Goal: Task Accomplishment & Management: Use online tool/utility

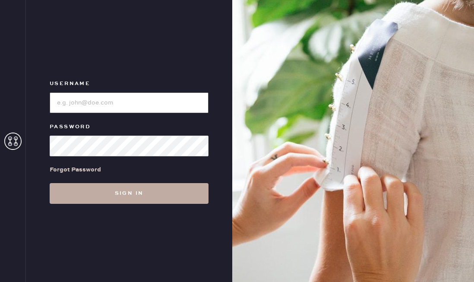
type input "reformationaventuramiami"
click at [103, 196] on button "Sign in" at bounding box center [129, 193] width 159 height 21
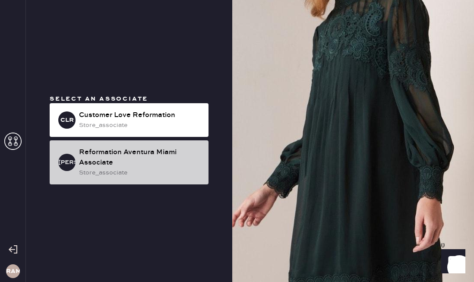
click at [124, 156] on div "Reformation Aventura Miami Associate" at bounding box center [140, 157] width 123 height 21
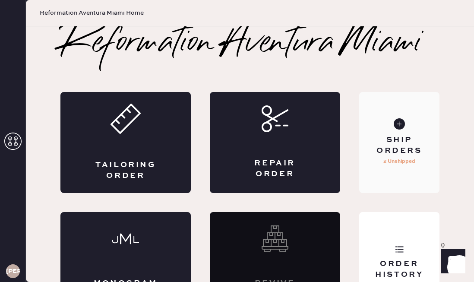
click at [404, 141] on div "Ship Orders" at bounding box center [399, 146] width 67 height 22
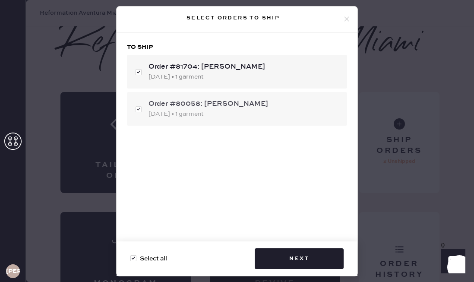
click at [162, 119] on div "Order #80058: Naama Scandarion [DATE] • 1 garment" at bounding box center [237, 109] width 220 height 34
checkbox input "false"
click at [162, 119] on div "Order #80058: Naama Scandarion [DATE] • 1 garment" at bounding box center [237, 109] width 220 height 34
checkbox input "true"
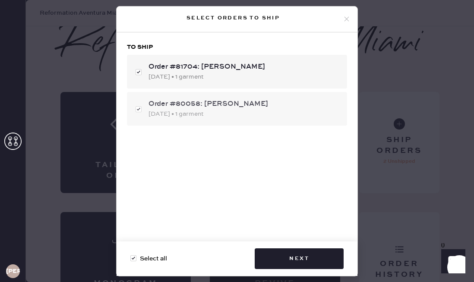
checkbox input "true"
click at [162, 119] on div "Order #80058: Naama Scandarion [DATE] • 1 garment" at bounding box center [237, 109] width 220 height 34
checkbox input "false"
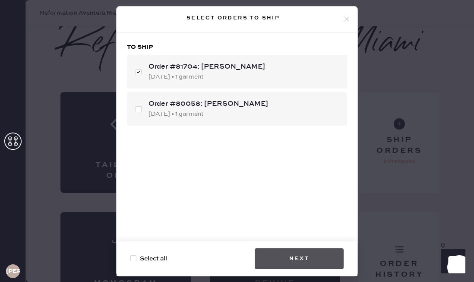
click at [271, 253] on button "Next" at bounding box center [299, 258] width 89 height 21
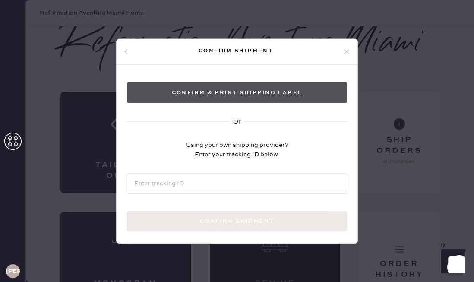
click at [226, 100] on button "Confirm & Print shipping label" at bounding box center [237, 92] width 220 height 21
